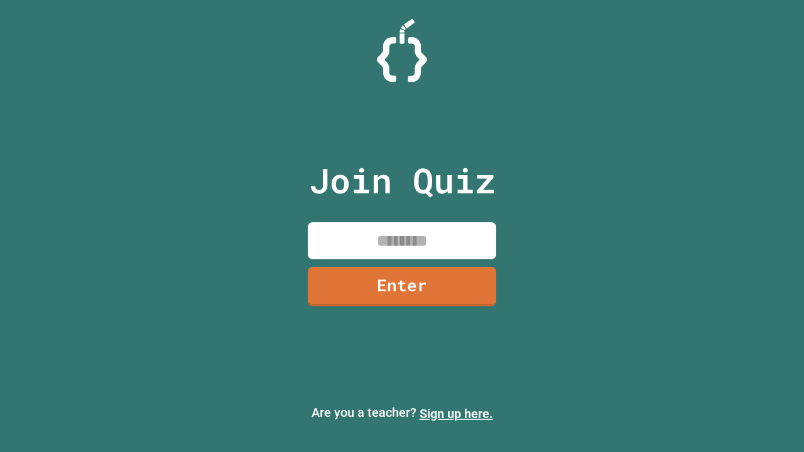
click at [456, 414] on link "Sign up here." at bounding box center [455, 413] width 73 height 15
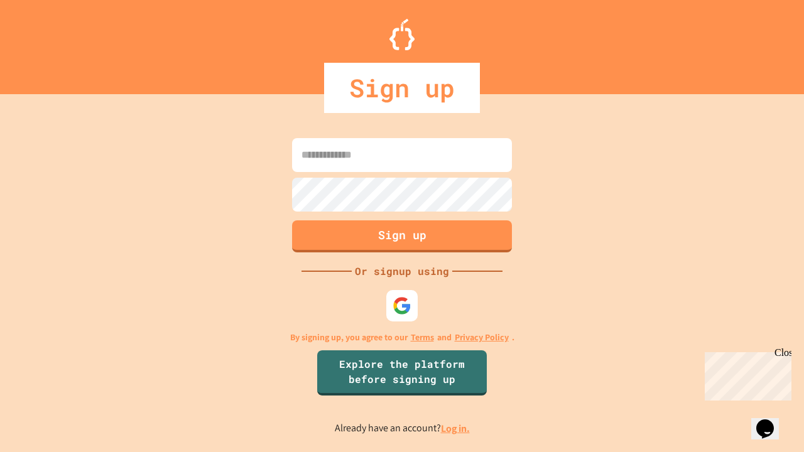
click at [456, 428] on link "Log in." at bounding box center [455, 428] width 29 height 13
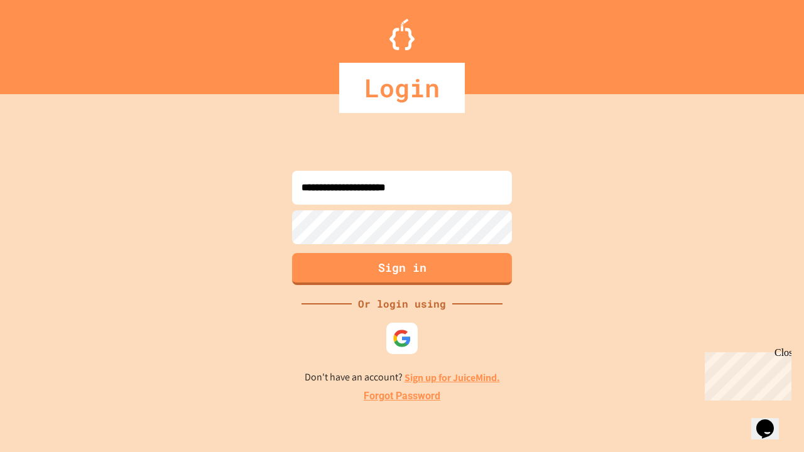
type input "**********"
